Goal: Information Seeking & Learning: Learn about a topic

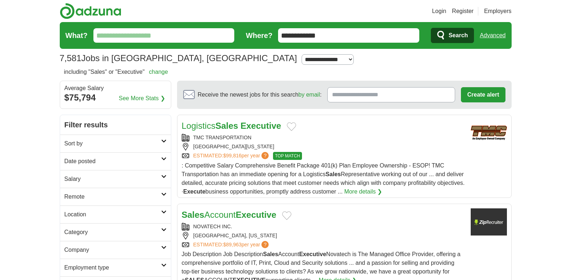
click at [135, 38] on input "What?" at bounding box center [163, 35] width 141 height 14
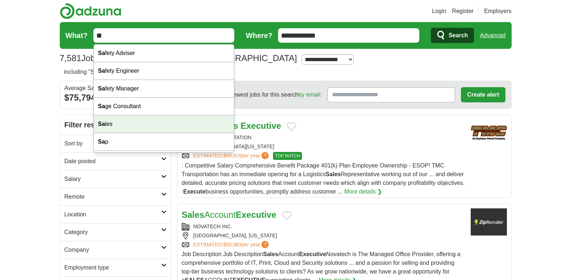
click at [112, 122] on div "Sa les" at bounding box center [164, 124] width 140 height 18
type input "*****"
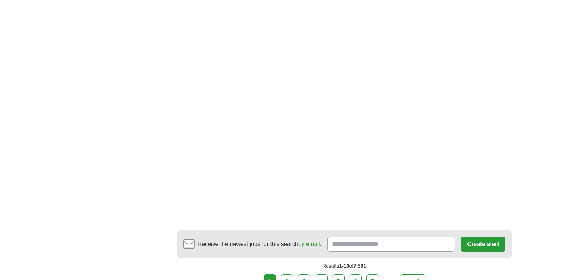
scroll to position [1302, 0]
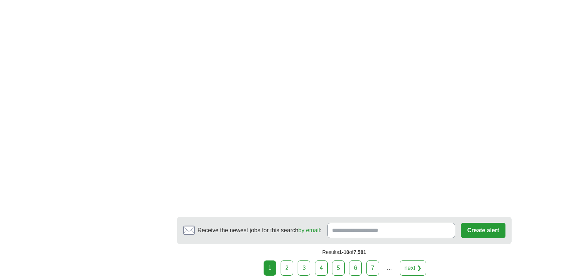
click at [413, 260] on link "next ❯" at bounding box center [412, 267] width 27 height 15
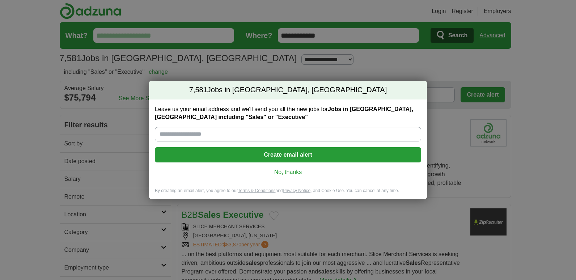
click at [280, 170] on link "No, thanks" at bounding box center [288, 172] width 255 height 8
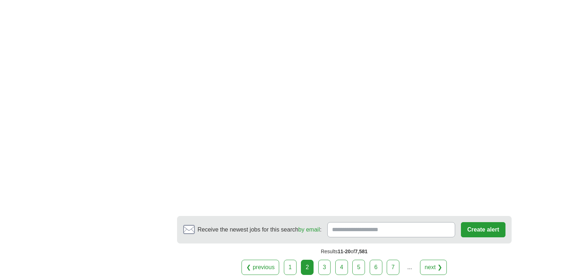
scroll to position [1307, 0]
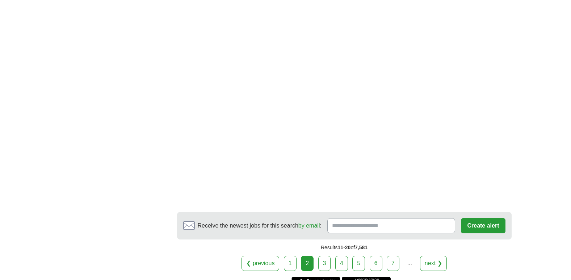
click at [358, 262] on link "5" at bounding box center [358, 263] width 13 height 15
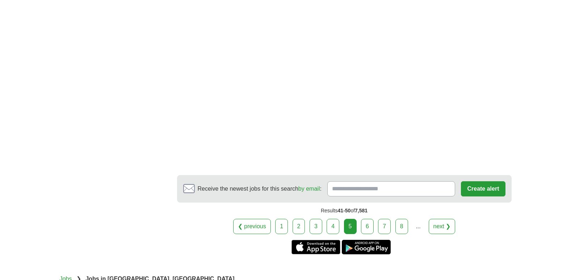
scroll to position [1356, 0]
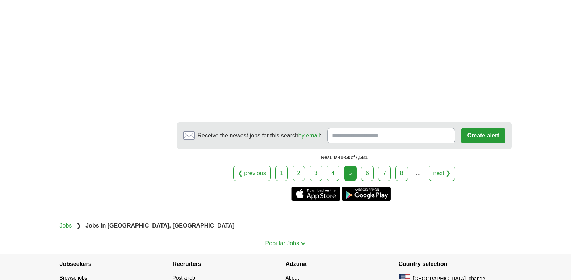
click at [369, 173] on link "6" at bounding box center [367, 173] width 13 height 15
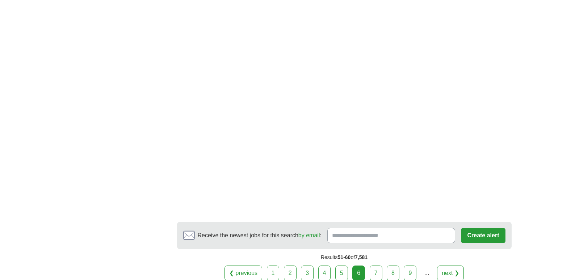
scroll to position [1336, 0]
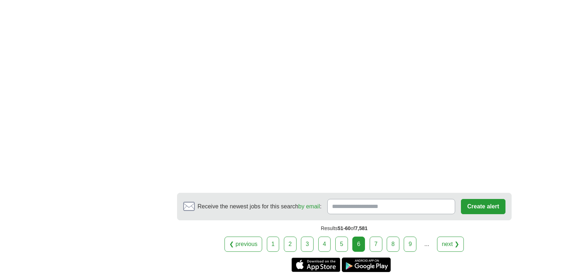
click at [373, 243] on link "7" at bounding box center [375, 244] width 13 height 15
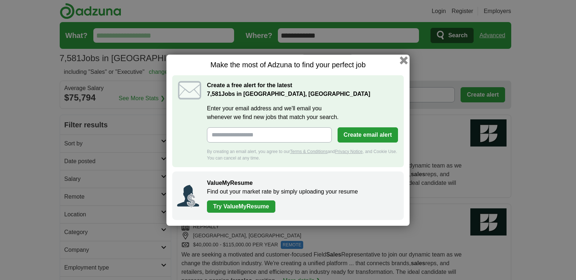
click at [402, 59] on button "button" at bounding box center [404, 60] width 8 height 8
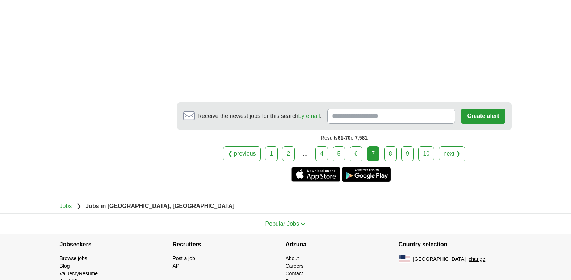
scroll to position [1436, 0]
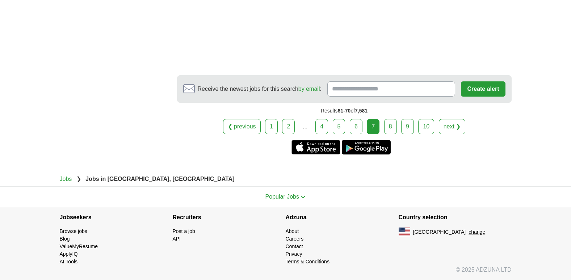
click at [390, 122] on link "8" at bounding box center [390, 126] width 13 height 15
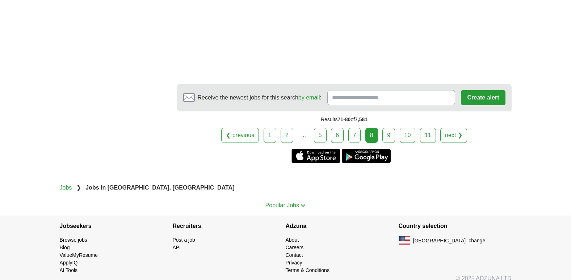
scroll to position [1448, 0]
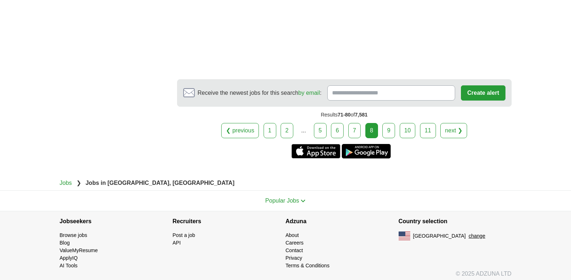
click at [387, 131] on link "9" at bounding box center [388, 130] width 13 height 15
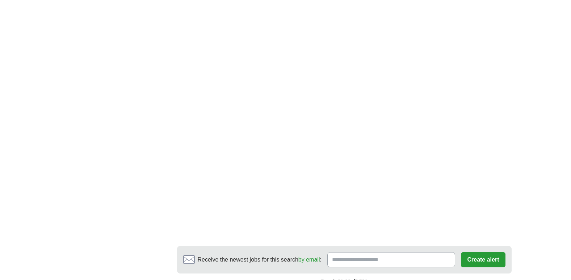
scroll to position [1187, 0]
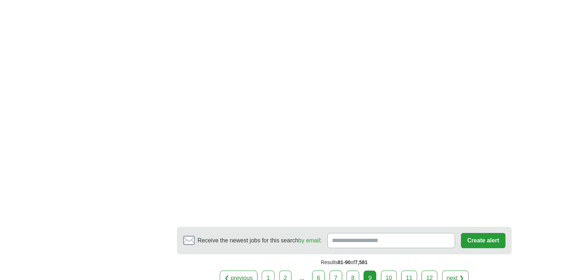
click at [386, 276] on link "10" at bounding box center [389, 278] width 16 height 15
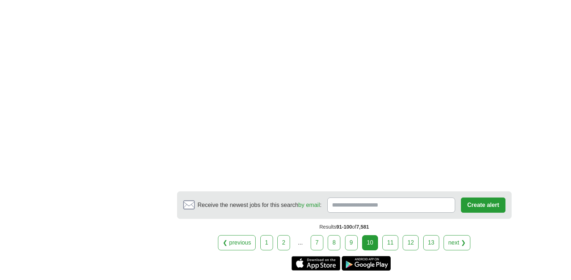
scroll to position [1293, 0]
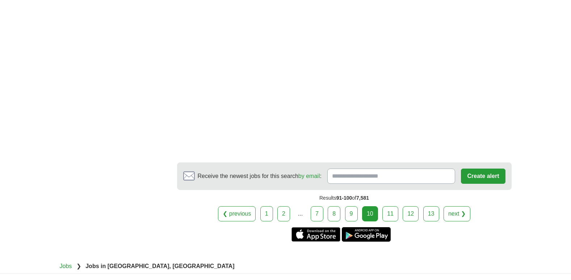
click at [389, 206] on link "11" at bounding box center [390, 213] width 16 height 15
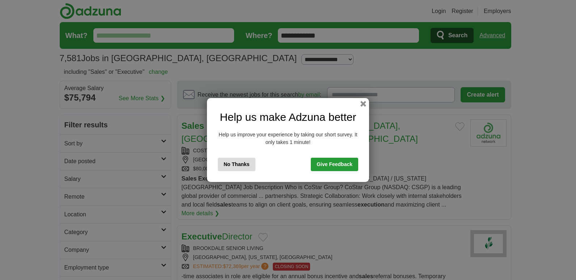
click at [237, 165] on button "No Thanks" at bounding box center [237, 164] width 38 height 13
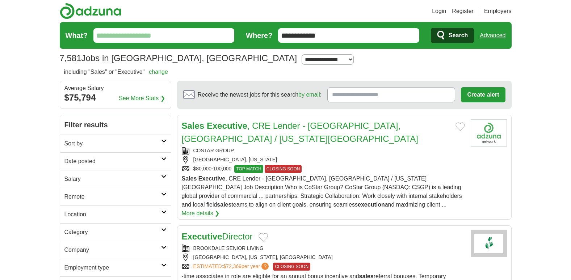
click at [132, 39] on input "What?" at bounding box center [163, 35] width 141 height 14
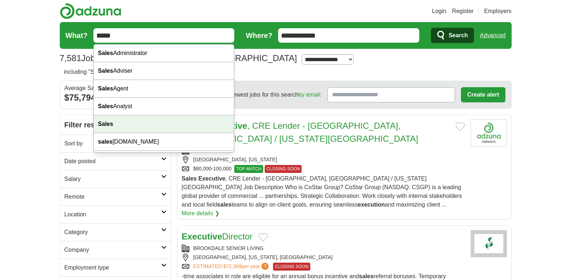
click at [126, 126] on div "Sales" at bounding box center [164, 124] width 140 height 18
type input "*****"
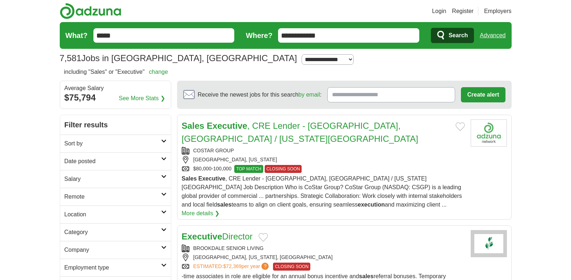
click at [452, 34] on span "Search" at bounding box center [457, 35] width 19 height 14
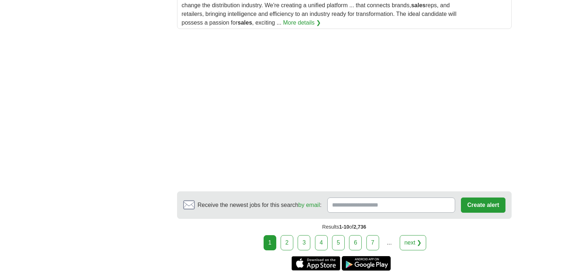
scroll to position [1086, 0]
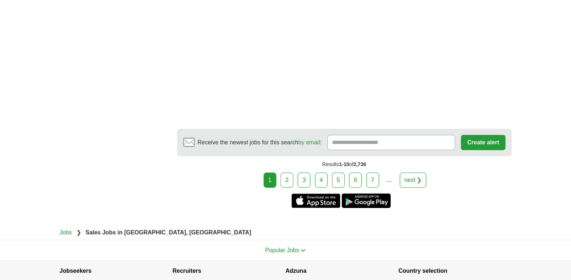
click at [336, 178] on link "5" at bounding box center [338, 180] width 13 height 15
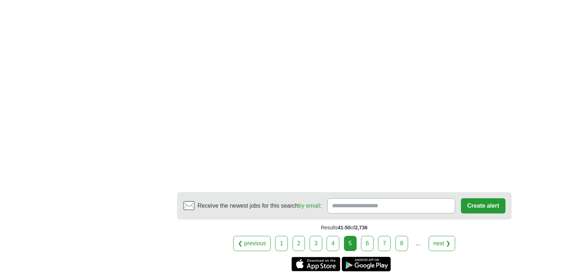
scroll to position [1327, 0]
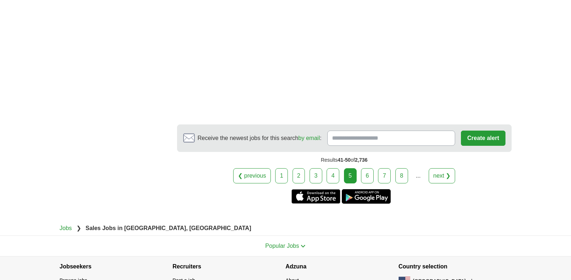
click at [366, 168] on link "6" at bounding box center [367, 175] width 13 height 15
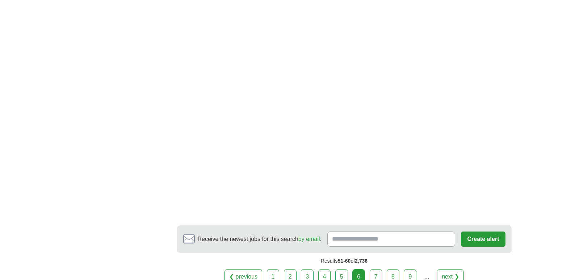
scroll to position [1337, 0]
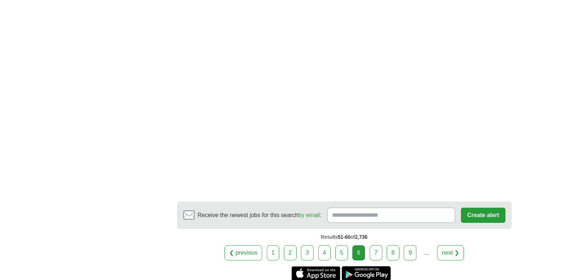
click at [373, 245] on link "7" at bounding box center [375, 252] width 13 height 15
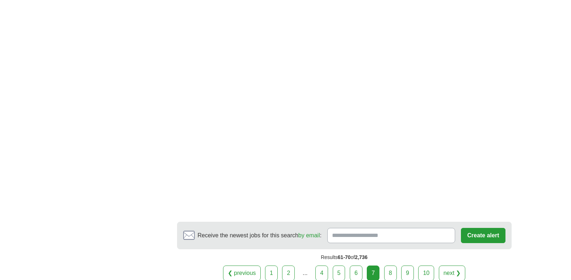
scroll to position [1262, 0]
